Goal: Find specific page/section: Find specific page/section

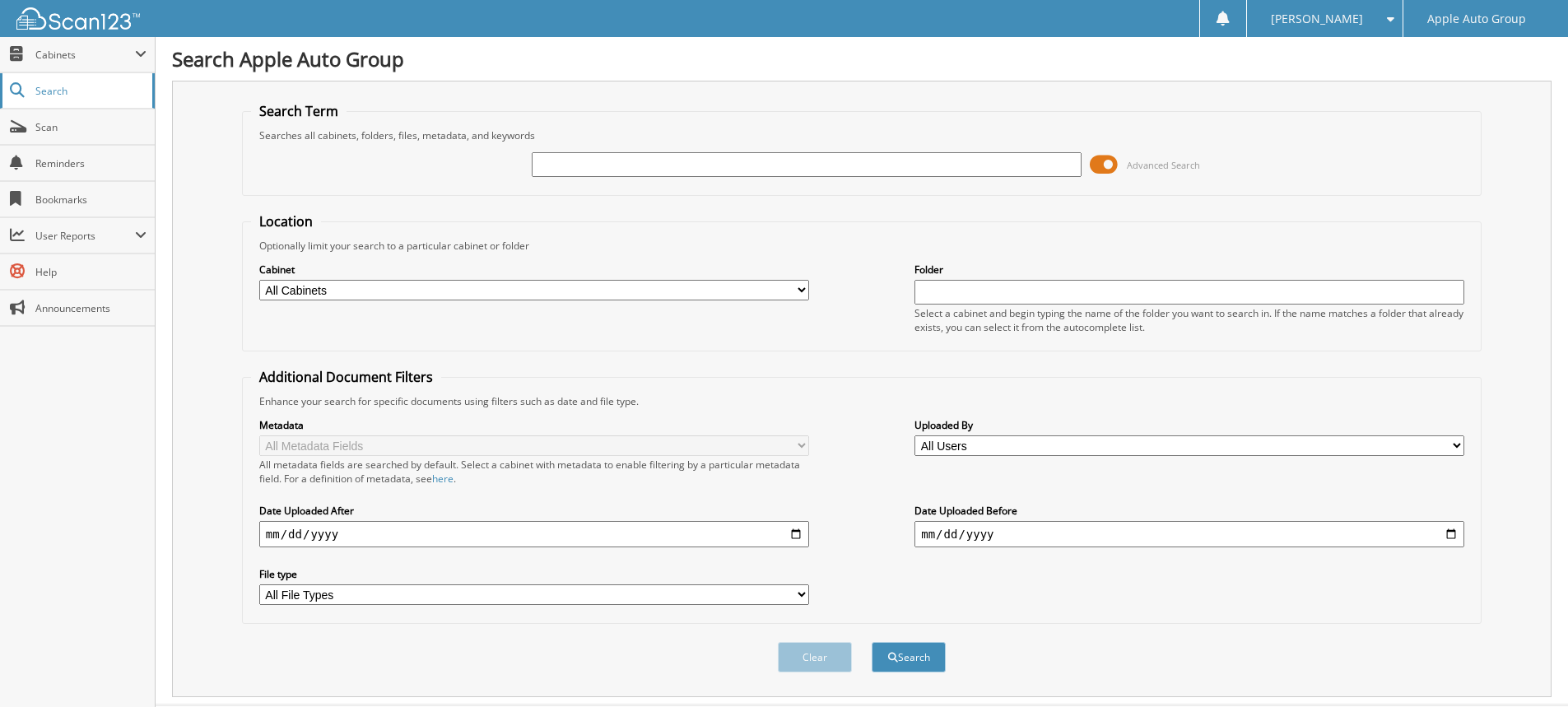
click at [60, 94] on span "Search" at bounding box center [89, 92] width 109 height 14
click at [60, 87] on span "Search" at bounding box center [89, 92] width 109 height 14
click at [76, 55] on span "Cabinets" at bounding box center [84, 55] width 100 height 14
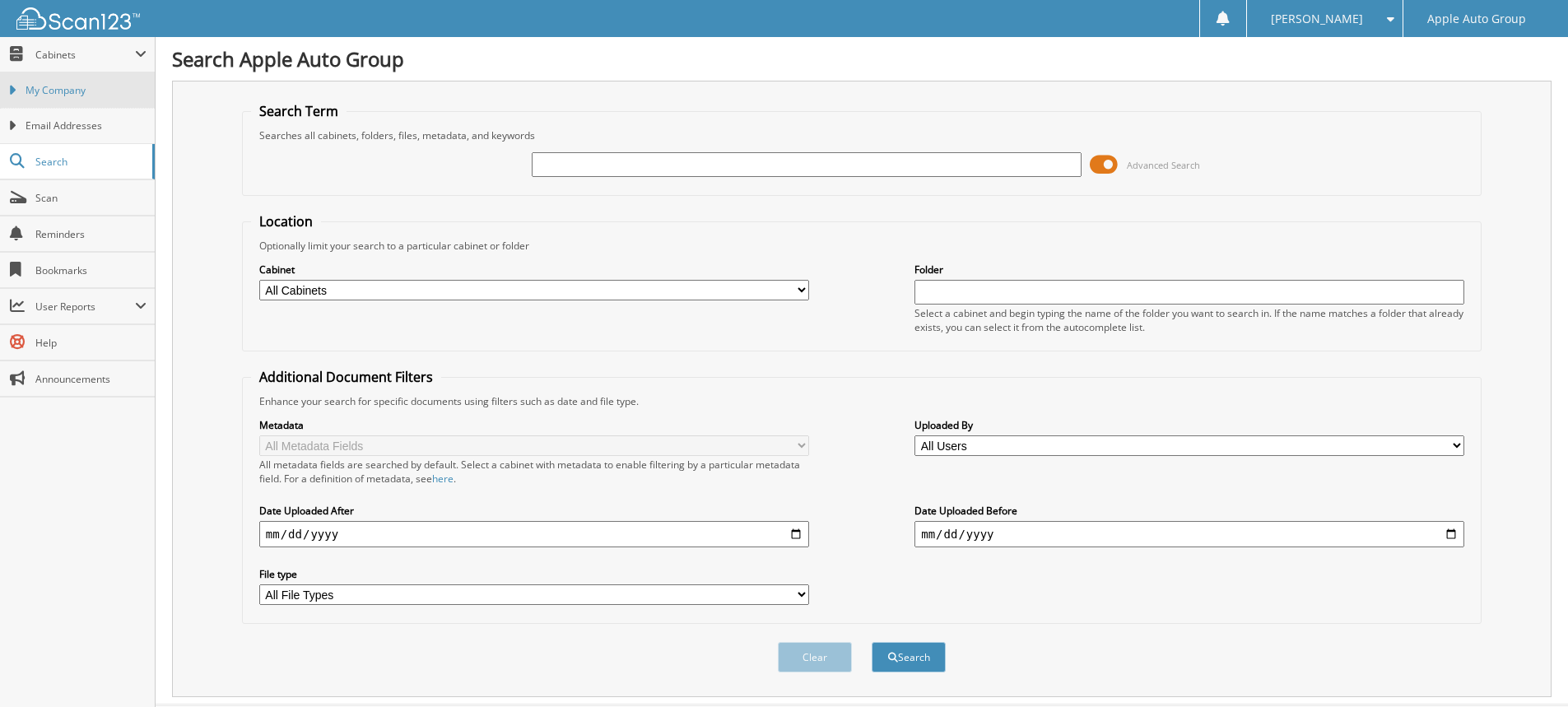
click at [76, 84] on span "My Company" at bounding box center [85, 91] width 121 height 15
